Goal: Transaction & Acquisition: Obtain resource

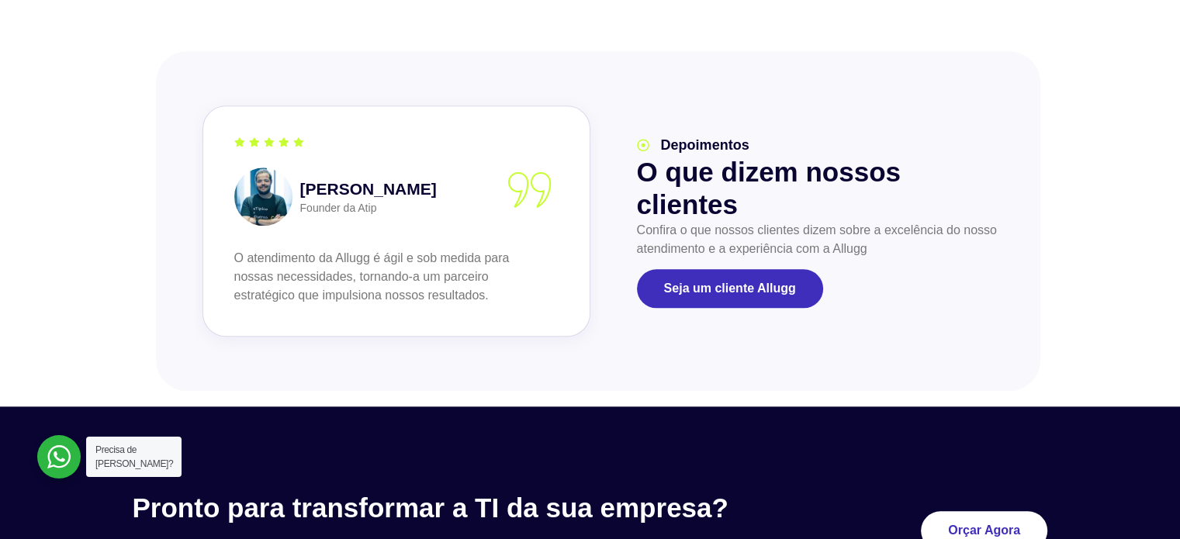
scroll to position [1983, 0]
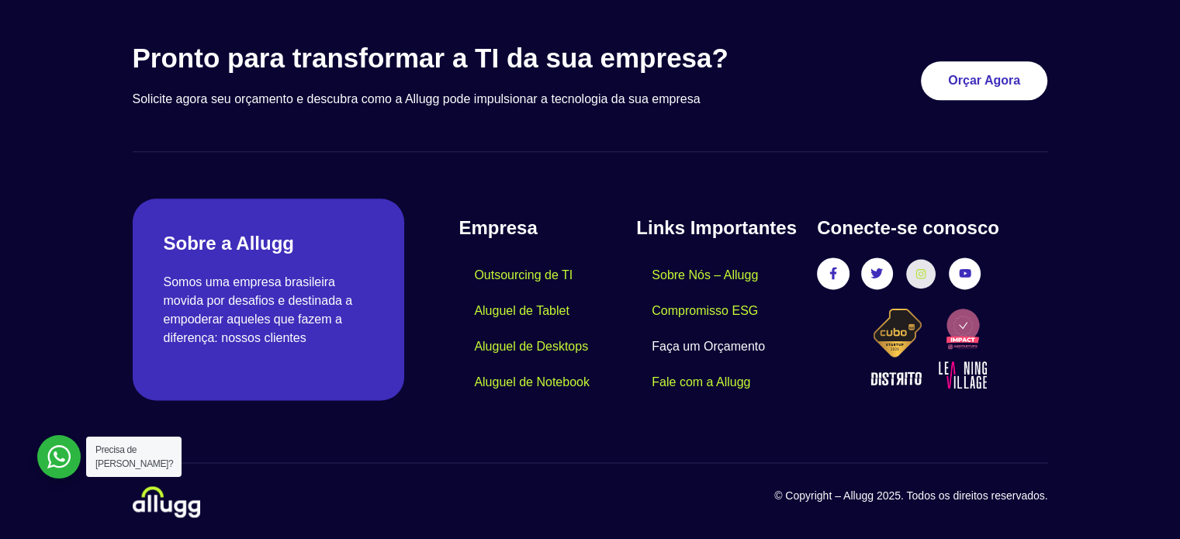
click at [926, 272] on link "Instagram" at bounding box center [920, 273] width 29 height 29
click at [918, 279] on link "Instagram" at bounding box center [920, 273] width 29 height 29
click at [922, 275] on icon at bounding box center [920, 273] width 11 height 11
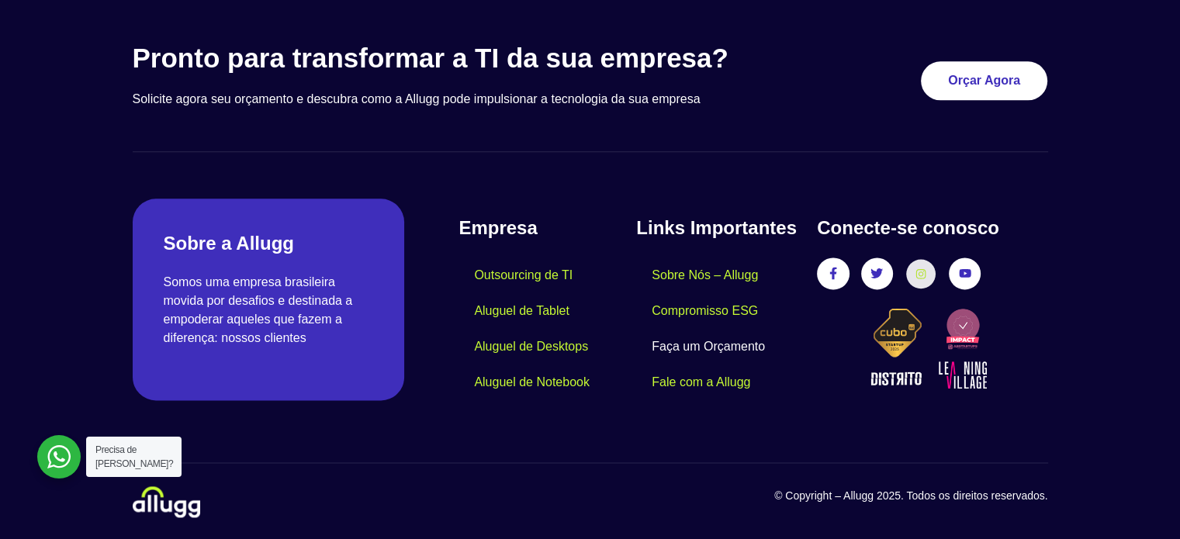
click at [922, 275] on icon at bounding box center [920, 273] width 11 height 11
click at [682, 275] on link "Sobre Nós – Allugg" at bounding box center [704, 276] width 137 height 36
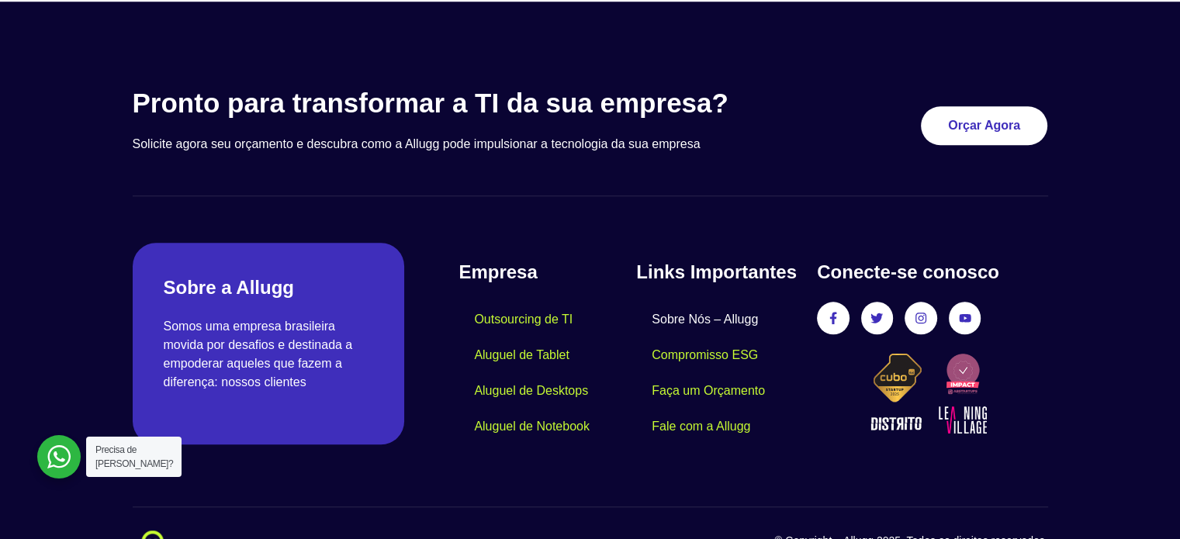
scroll to position [1455, 0]
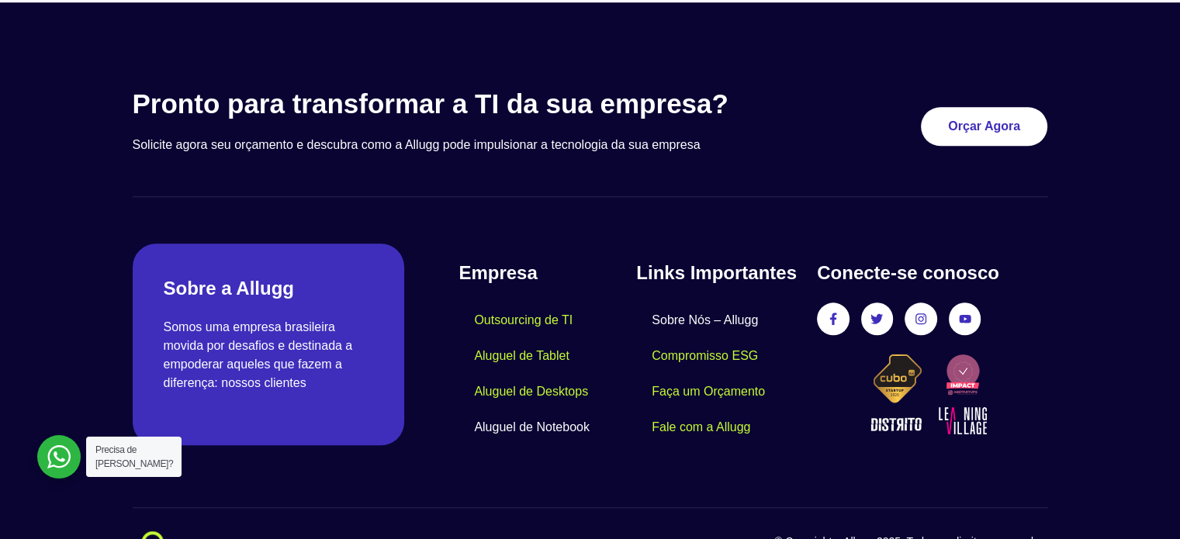
click at [531, 430] on link "Aluguel de Notebook" at bounding box center [532, 428] width 147 height 36
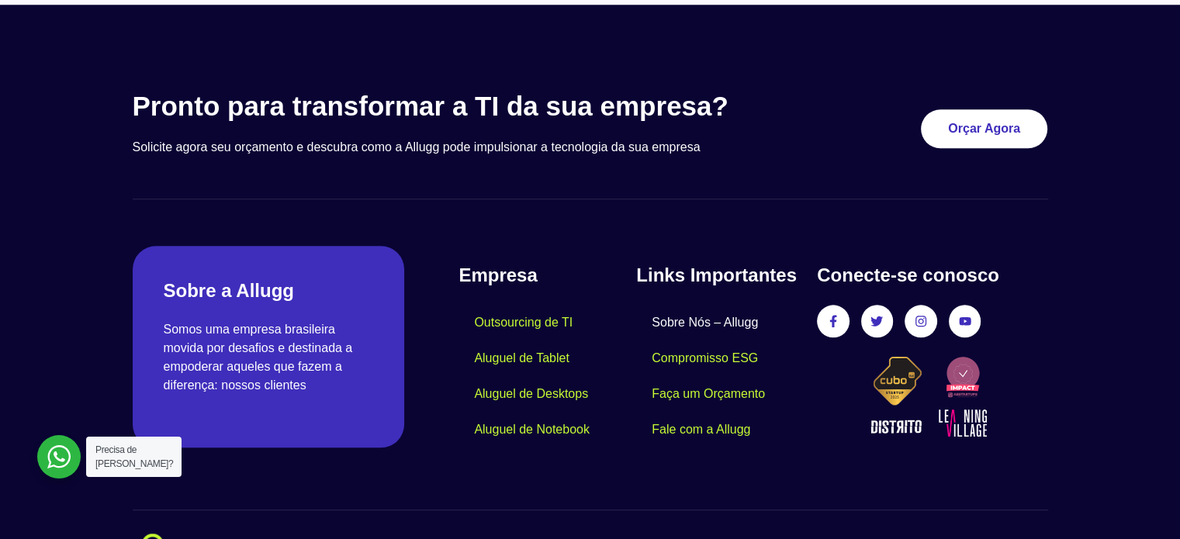
scroll to position [1455, 0]
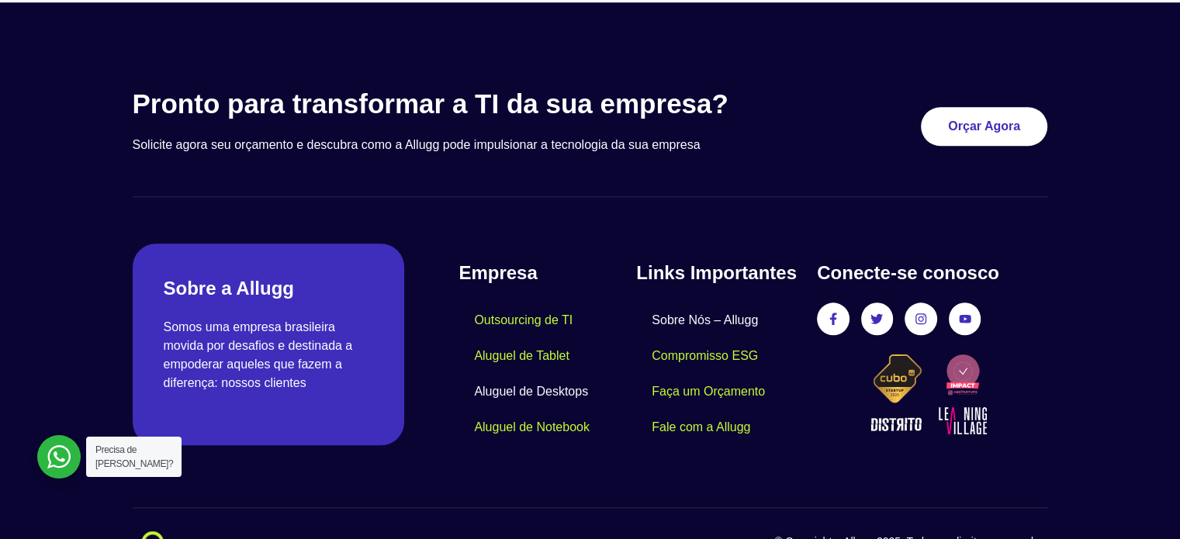
click at [539, 390] on link "Aluguel de Desktops" at bounding box center [531, 392] width 145 height 36
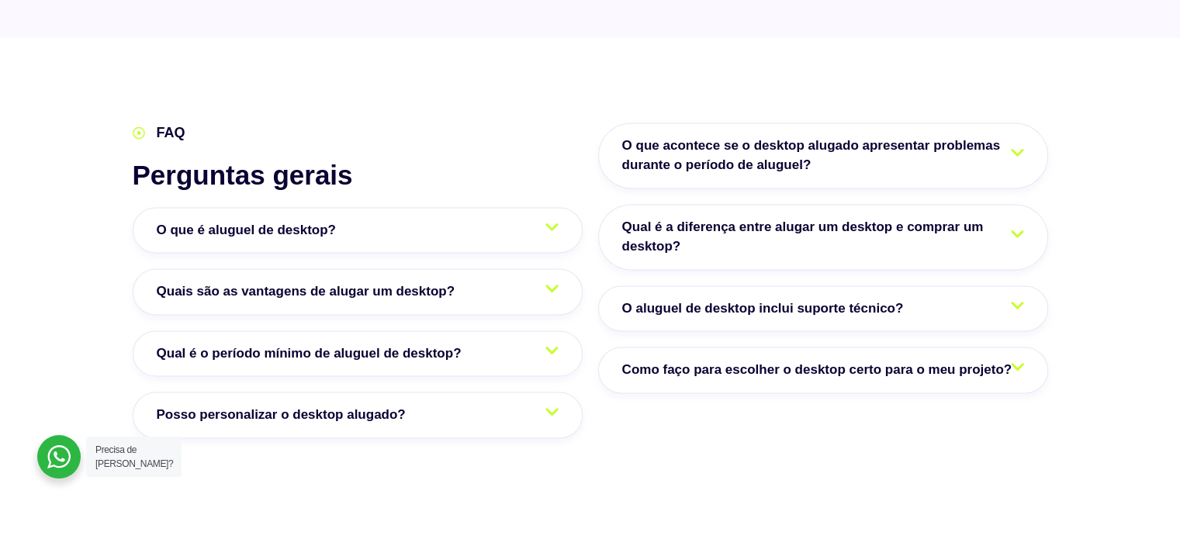
scroll to position [2421, 0]
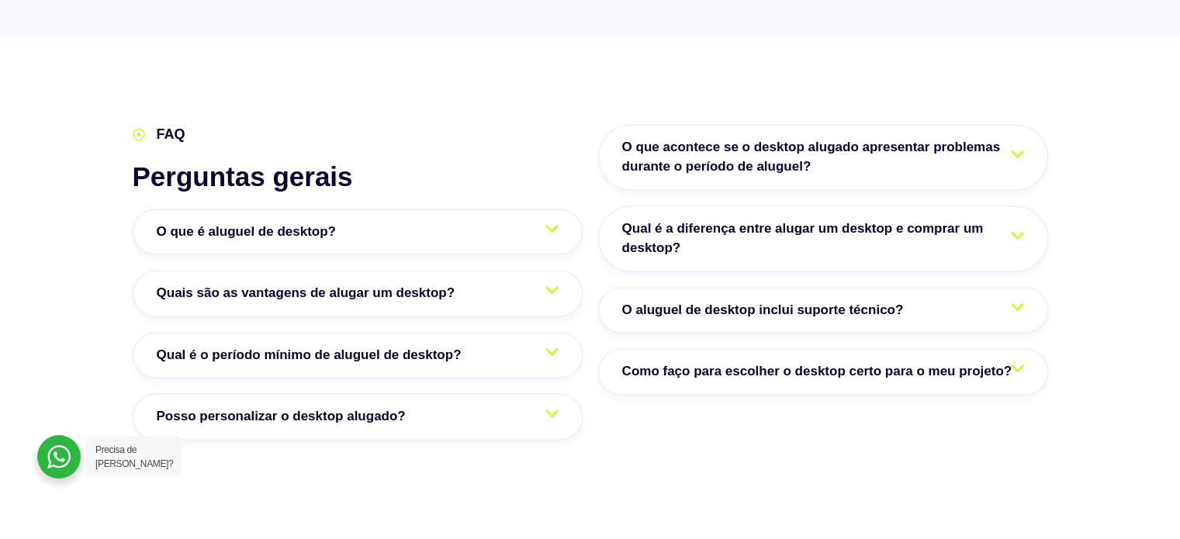
click at [439, 233] on link "O que é aluguel de desktop?" at bounding box center [358, 232] width 450 height 47
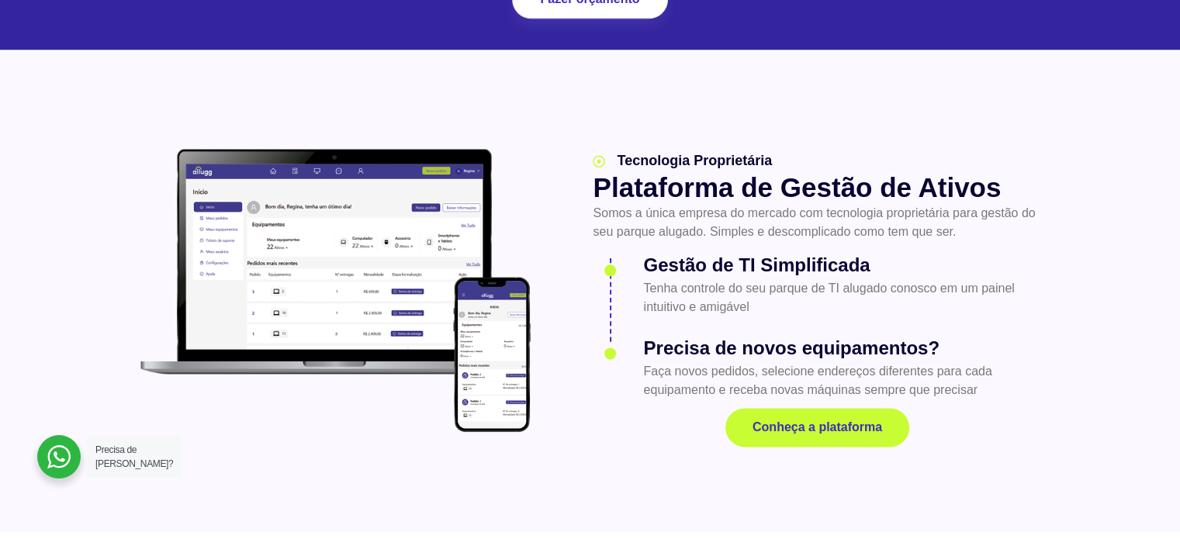
scroll to position [1926, 0]
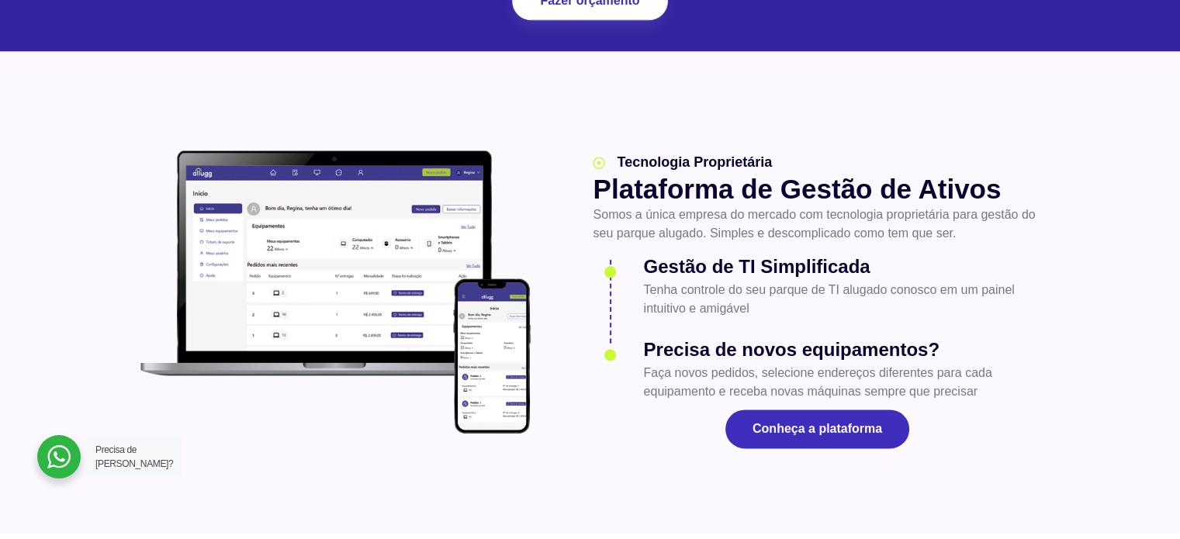
click at [829, 431] on span "Conheça a plataforma" at bounding box center [818, 429] width 130 height 12
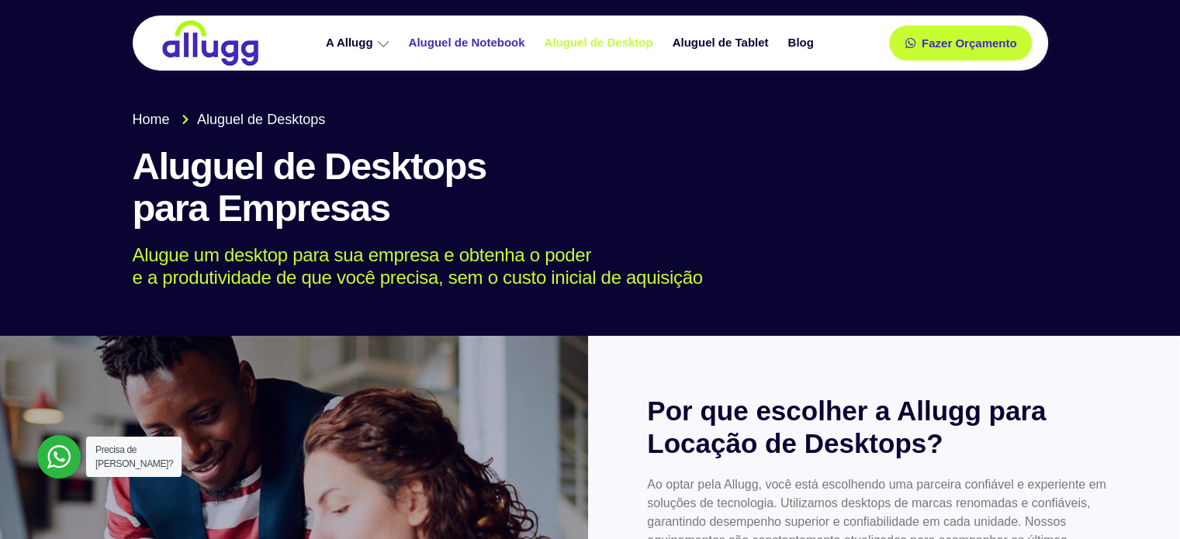
click at [496, 36] on link "Aluguel de Notebook" at bounding box center [469, 42] width 136 height 27
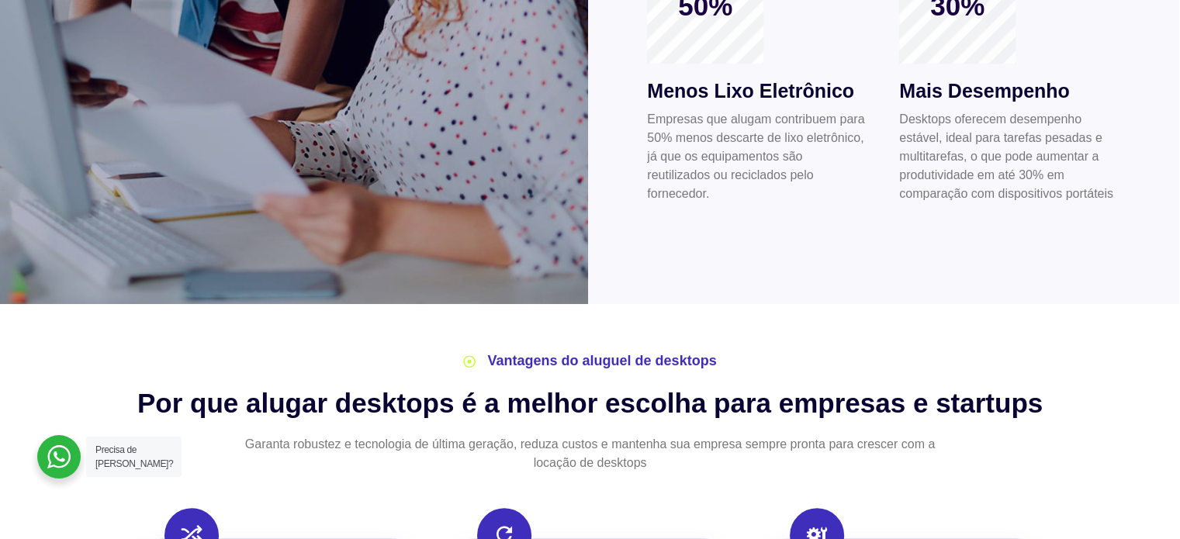
scroll to position [1635, 0]
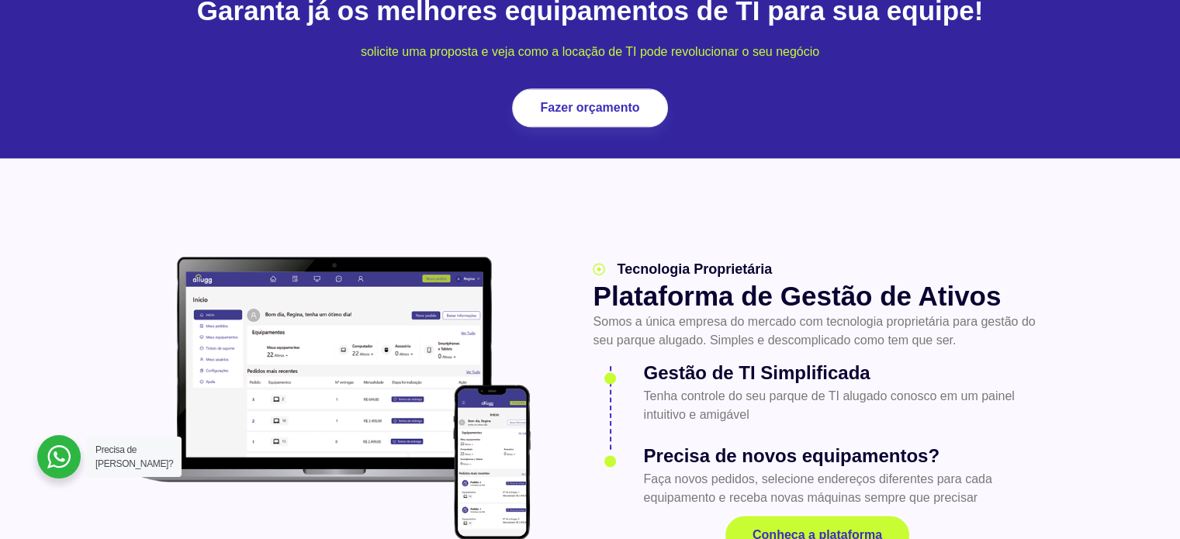
scroll to position [1943, 0]
click at [585, 90] on link "Fazer orçamento" at bounding box center [590, 107] width 140 height 35
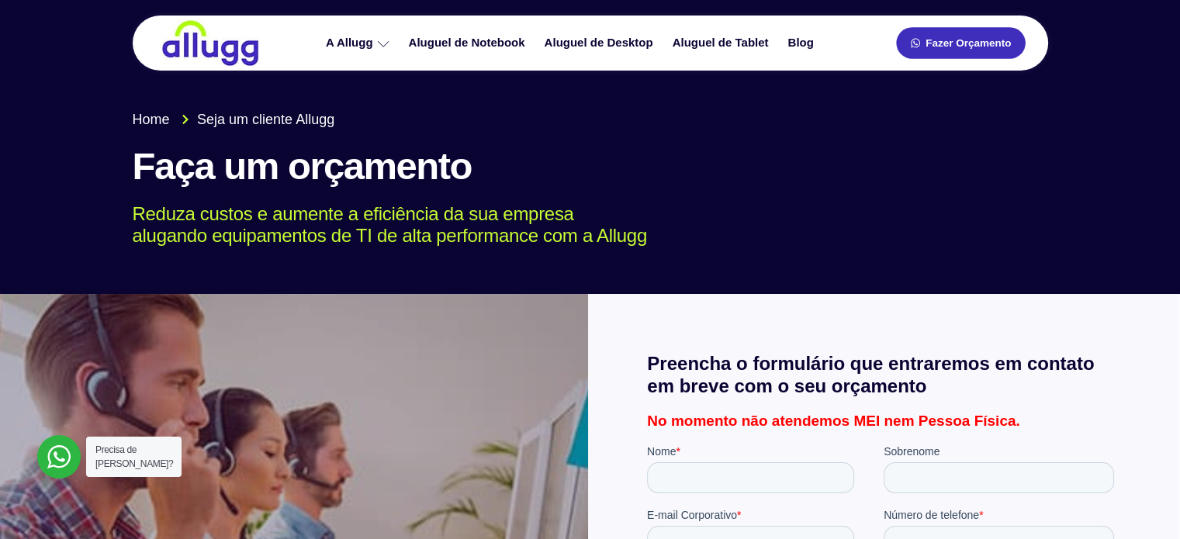
click at [915, 49] on link "Fazer Orçamento" at bounding box center [960, 43] width 129 height 32
